Goal: Submit feedback/report problem

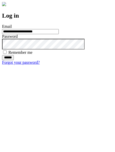
type input "**********"
click at [14, 60] on input "******" at bounding box center [8, 57] width 12 height 5
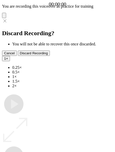
type input "**********"
